Goal: Task Accomplishment & Management: Complete application form

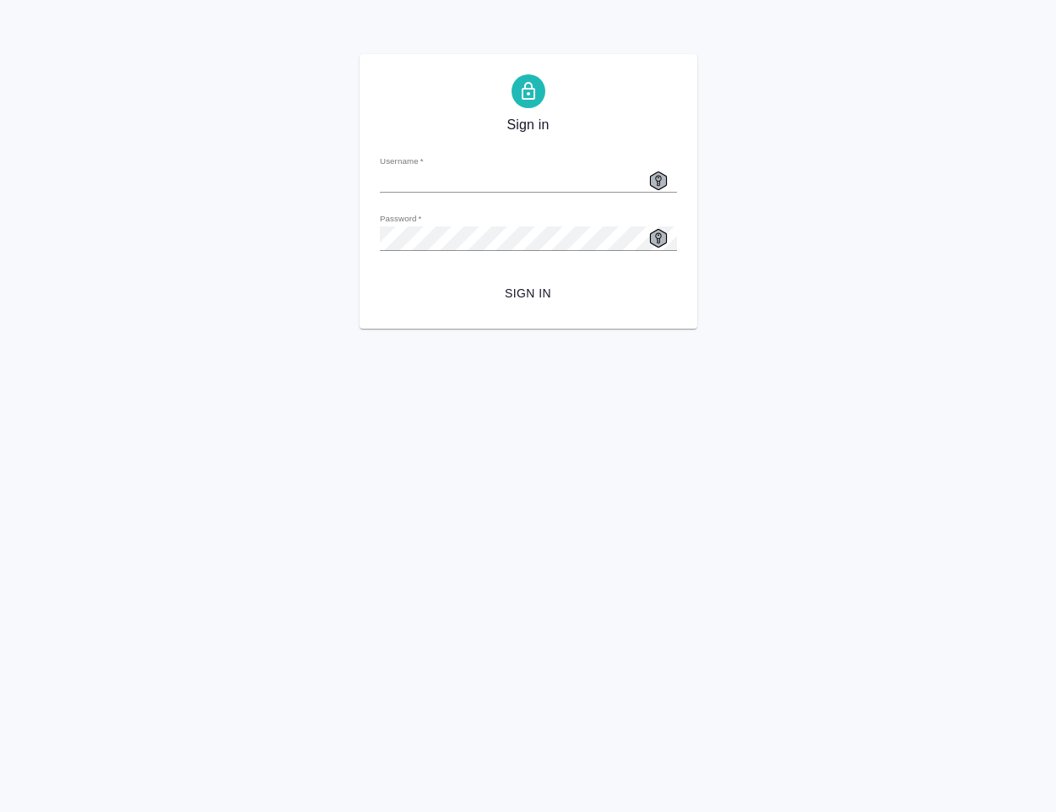
type input "[EMAIL_ADDRESS][DOMAIN_NAME]"
click at [522, 300] on span "Sign in" at bounding box center [529, 293] width 270 height 21
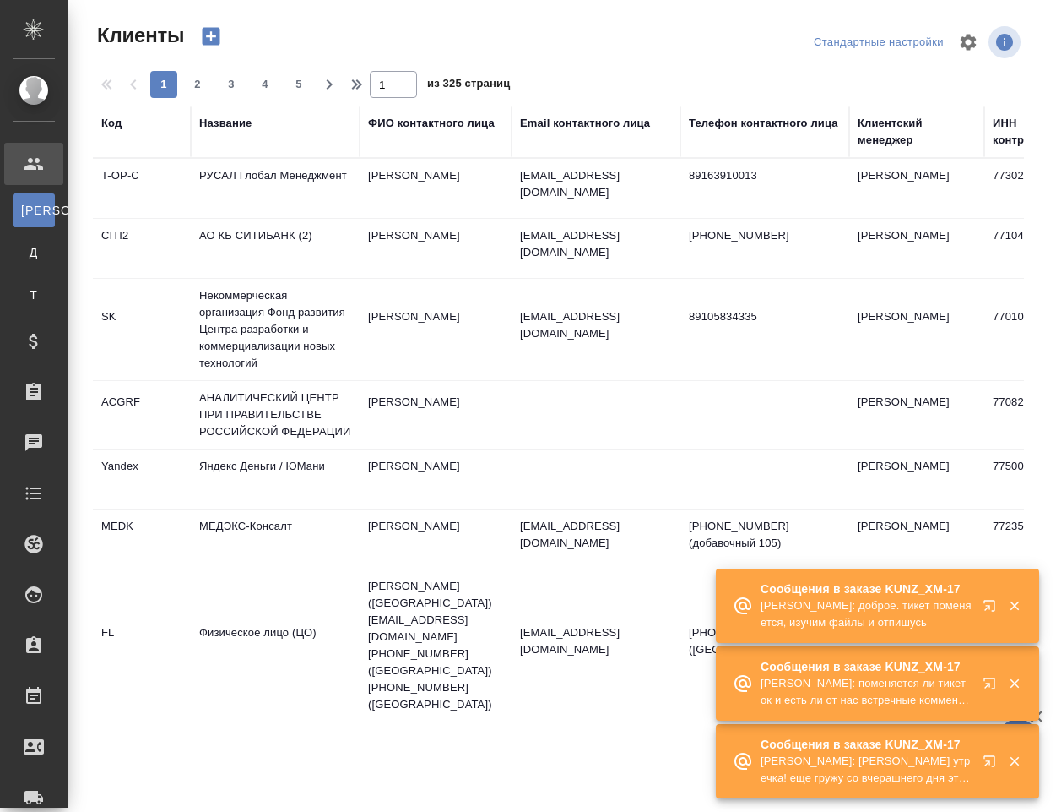
select select "RU"
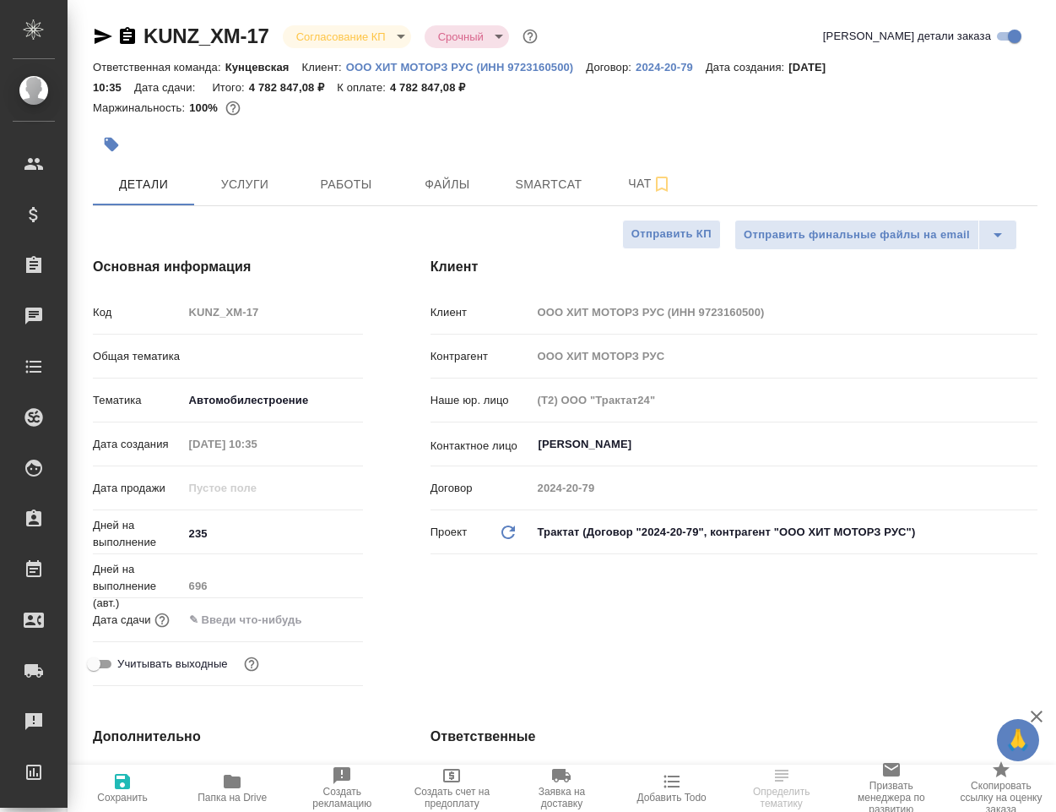
select select "RU"
type input "Белякова Юлия"
type input "Сеитов Павел"
click at [230, 783] on icon "button" at bounding box center [232, 781] width 17 height 14
select select "RU"
